Goal: Information Seeking & Learning: Learn about a topic

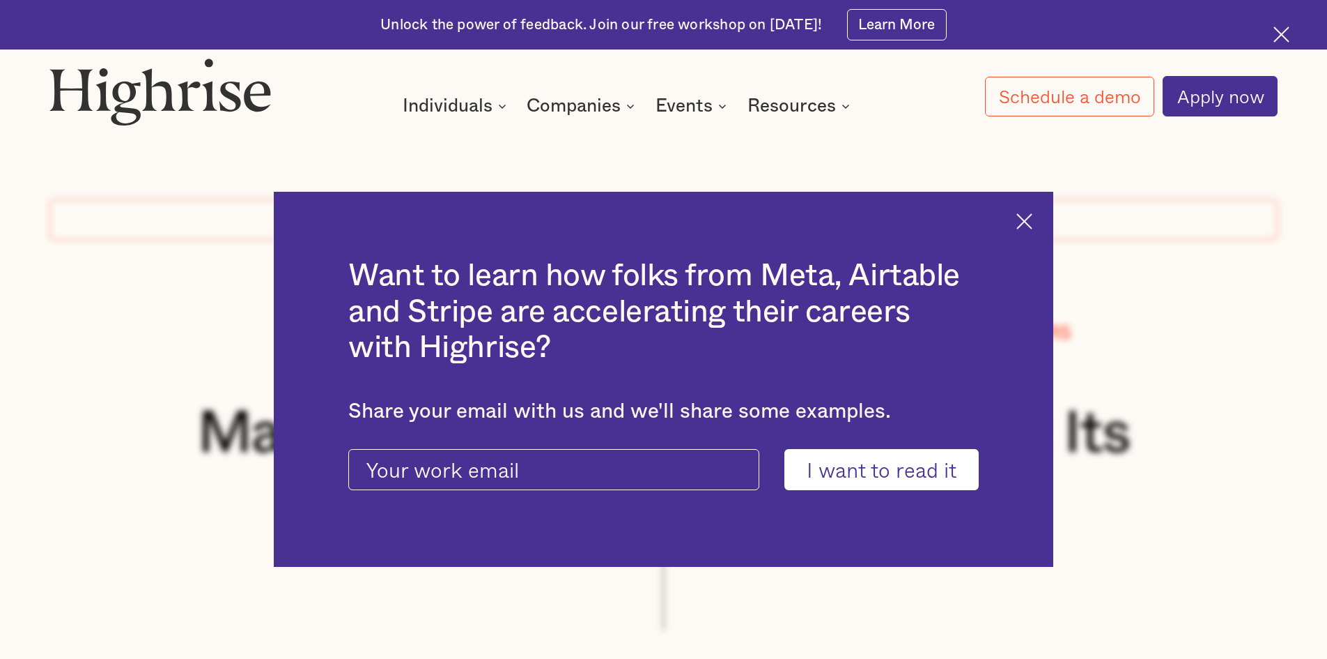
click at [1033, 217] on img at bounding box center [1025, 221] width 16 height 16
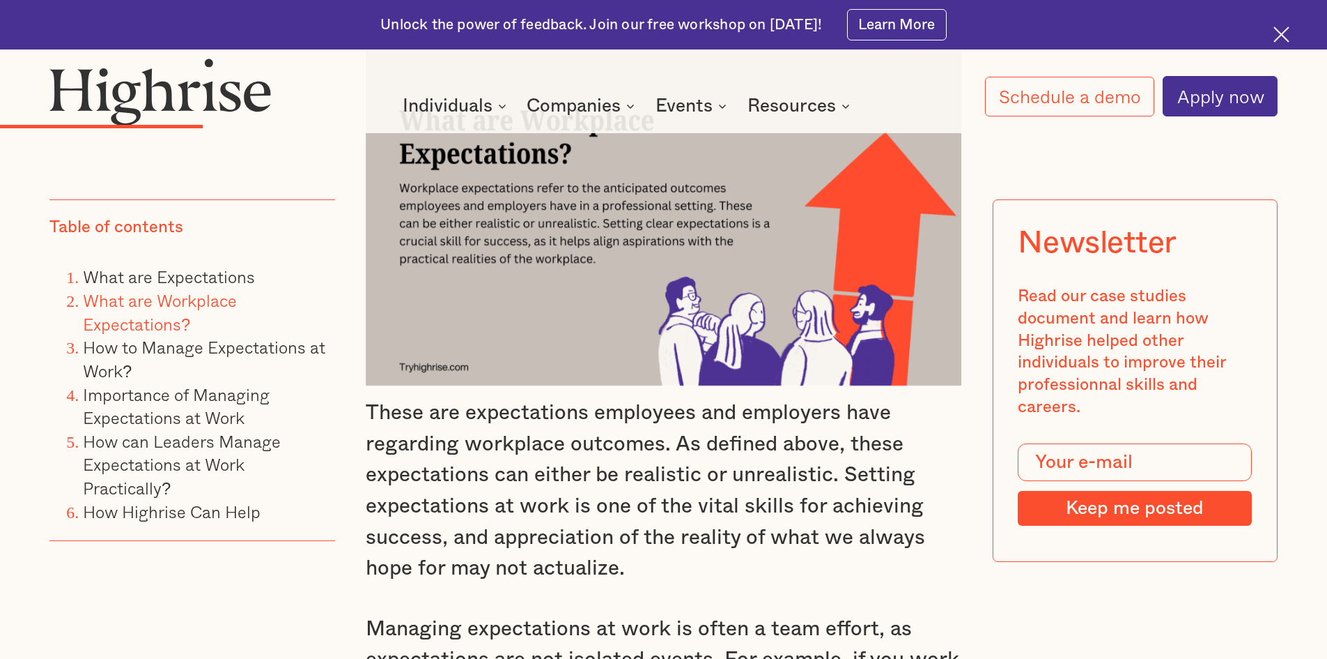
scroll to position [2996, 0]
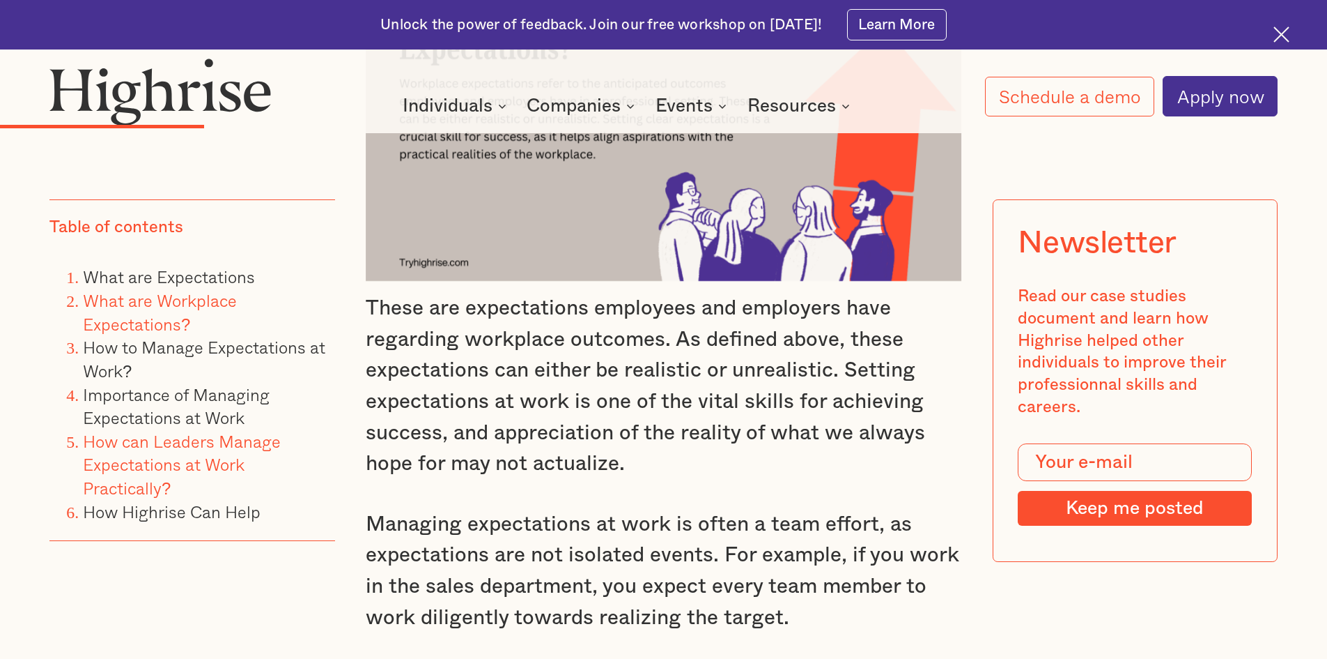
click at [184, 465] on link "How can Leaders Manage Expectations at Work Practically?" at bounding box center [182, 464] width 198 height 72
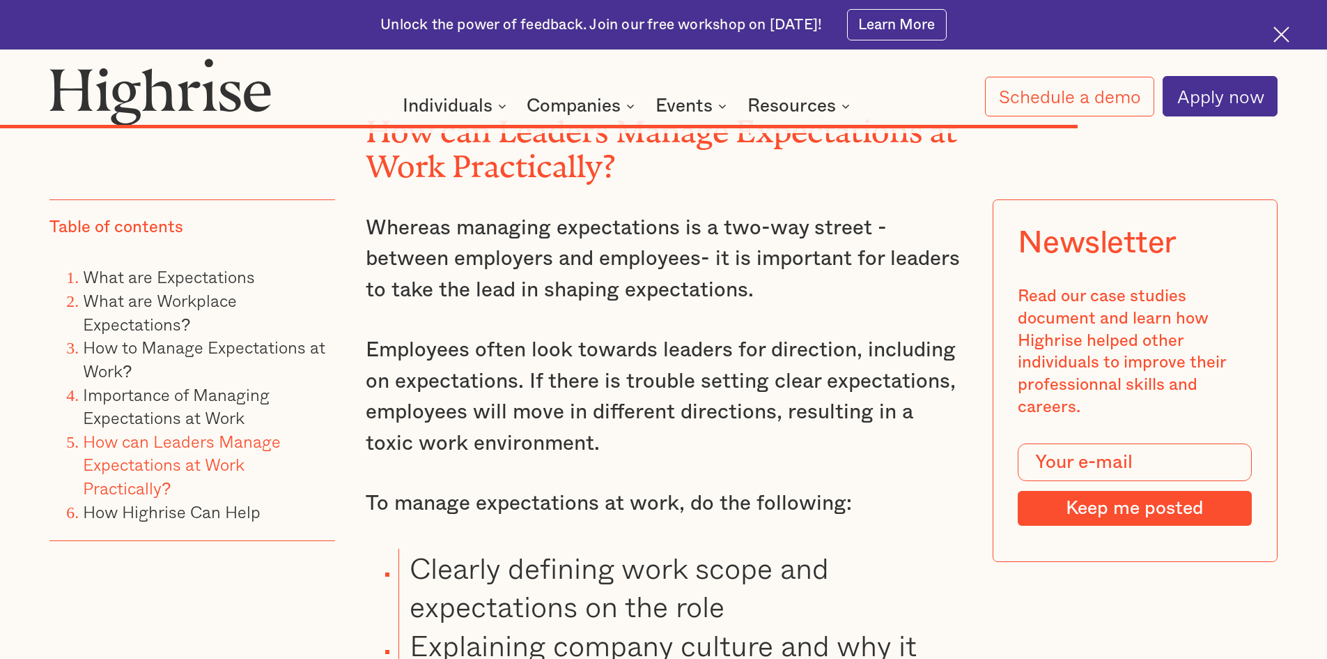
scroll to position [11359, 0]
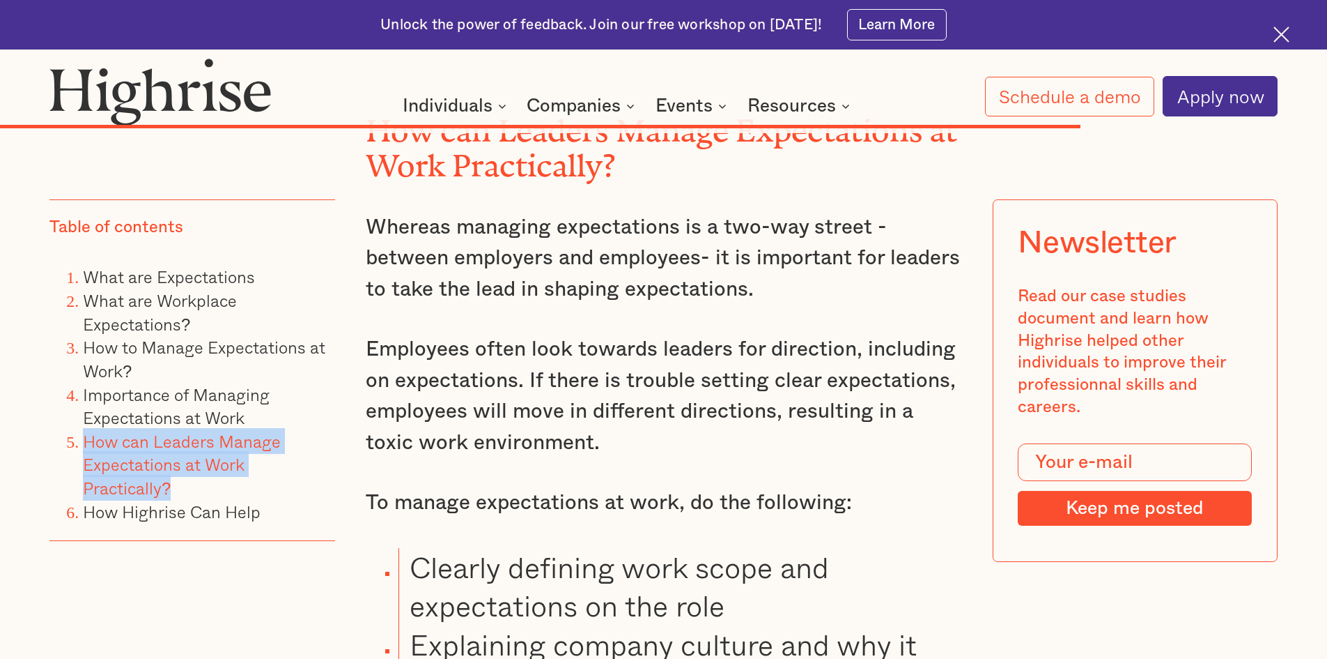
drag, startPoint x: 184, startPoint y: 486, endPoint x: 315, endPoint y: 502, distance: 131.9
click at [86, 448] on li "How can Leaders Manage Expectations at Work Practically?" at bounding box center [209, 465] width 252 height 70
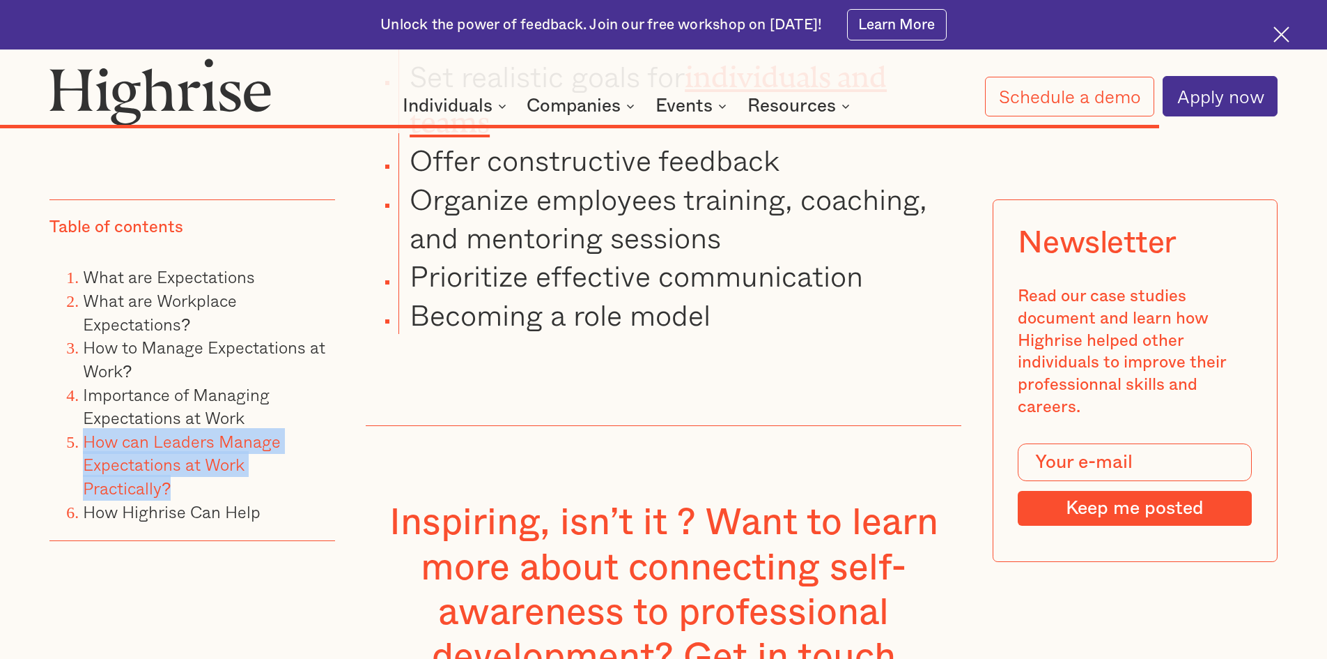
scroll to position [12126, 0]
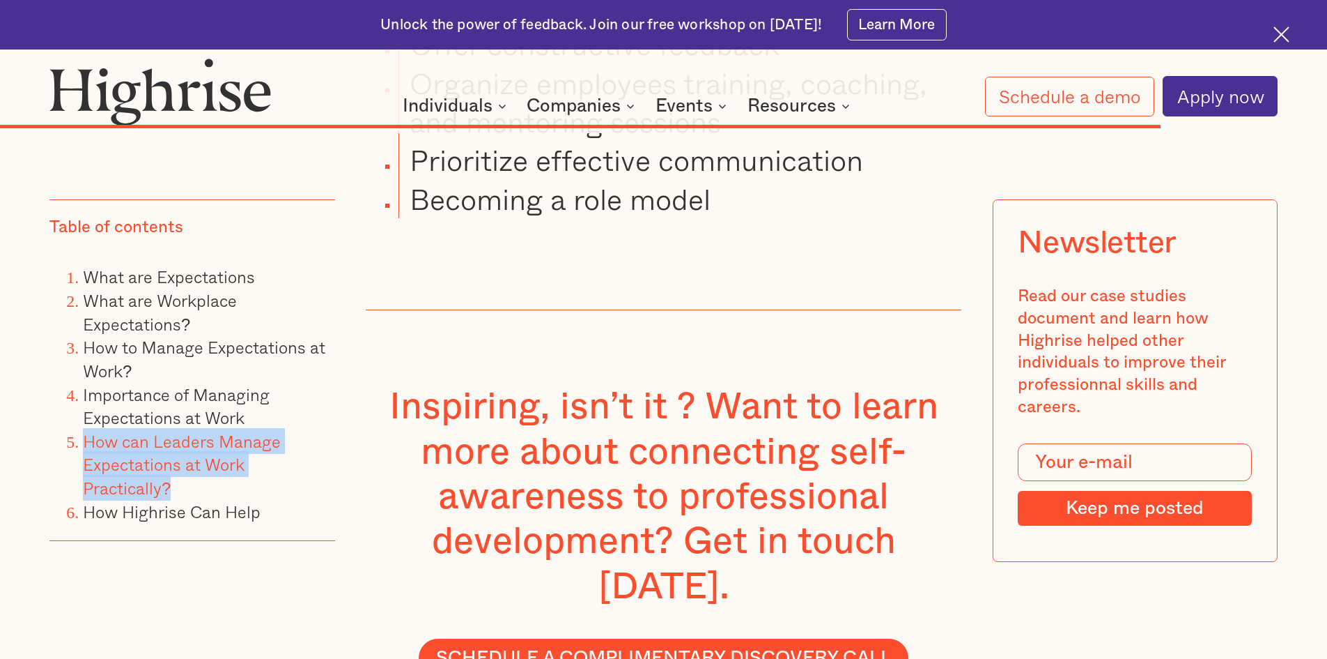
copy link "How can Leaders Manage Expectations at Work Practically?"
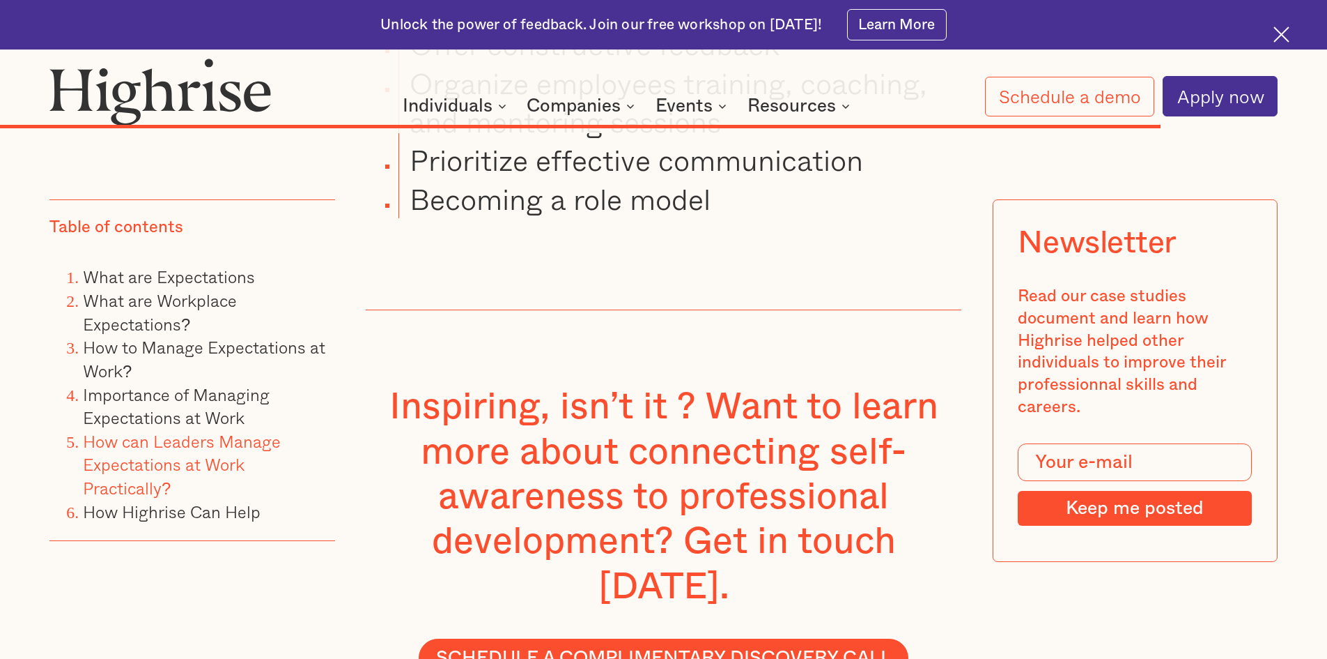
click at [201, 462] on link "How can Leaders Manage Expectations at Work Practically?" at bounding box center [182, 464] width 198 height 72
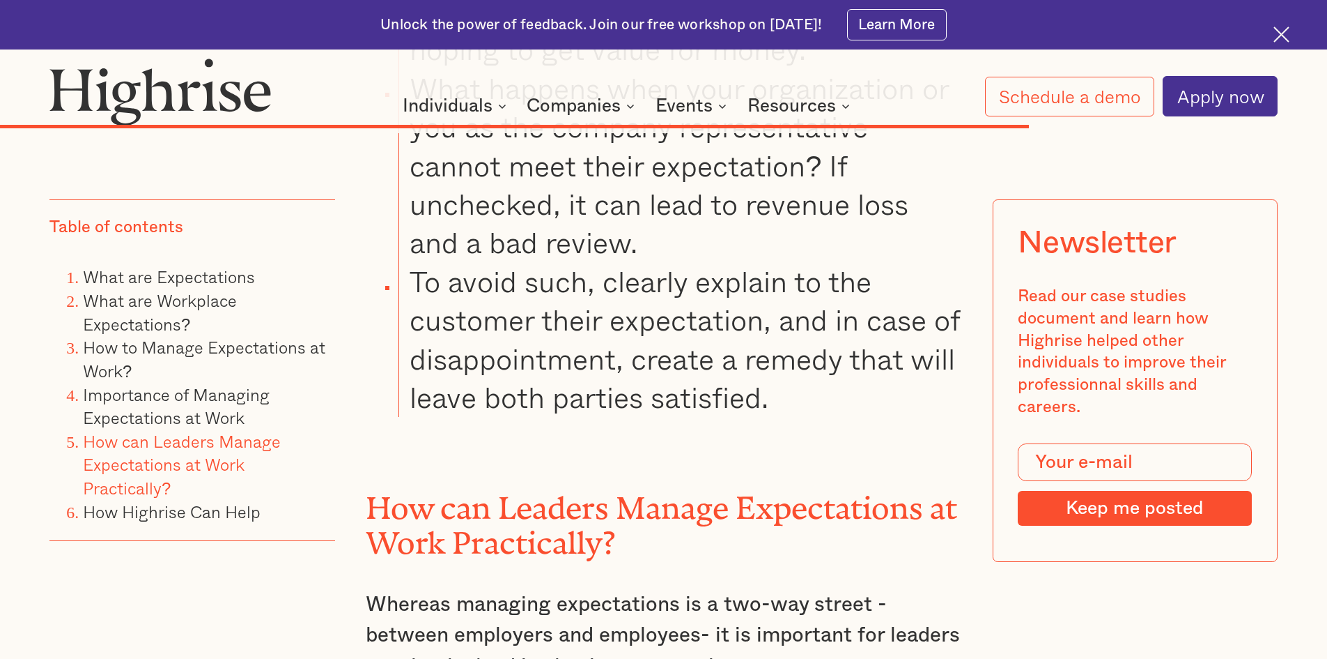
scroll to position [10802, 0]
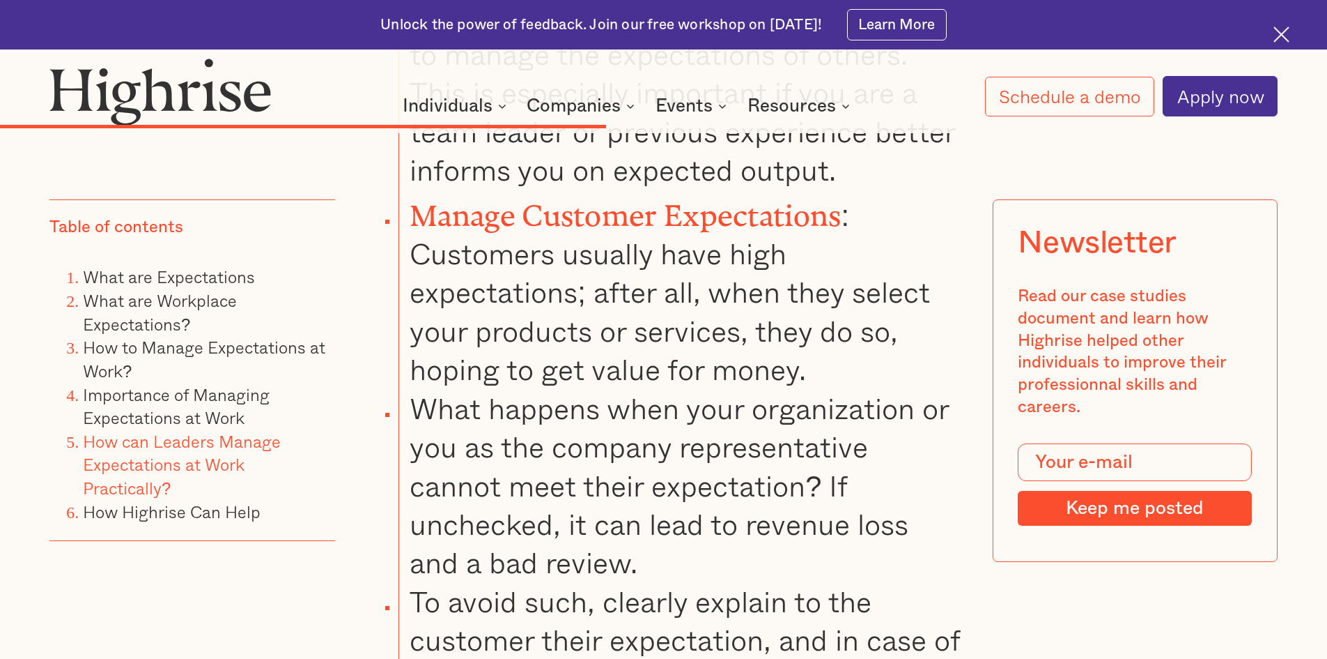
scroll to position [2996, 0]
